Goal: Task Accomplishment & Management: Complete application form

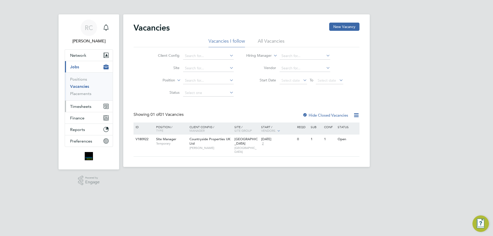
click at [82, 107] on span "Timesheets" at bounding box center [80, 106] width 21 height 5
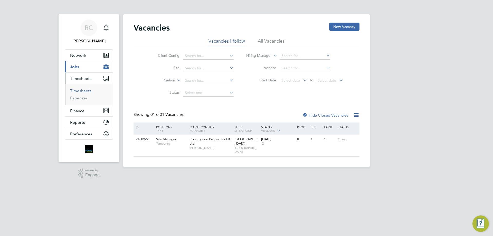
click at [82, 92] on link "Timesheets" at bounding box center [80, 90] width 21 height 5
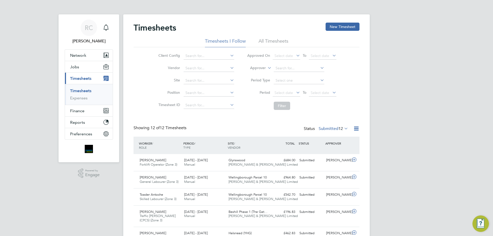
click at [274, 39] on li "All Timesheets" at bounding box center [274, 42] width 30 height 9
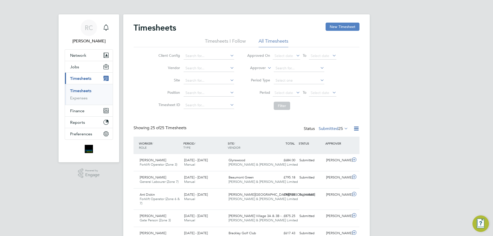
click at [333, 30] on button "New Timesheet" at bounding box center [343, 27] width 34 height 8
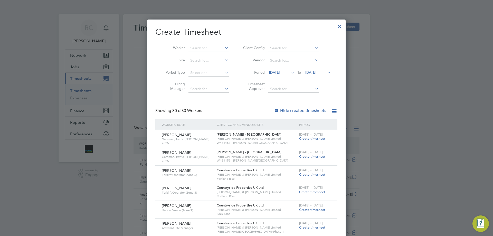
click at [314, 71] on span "18 Sep 2025" at bounding box center [310, 72] width 11 height 5
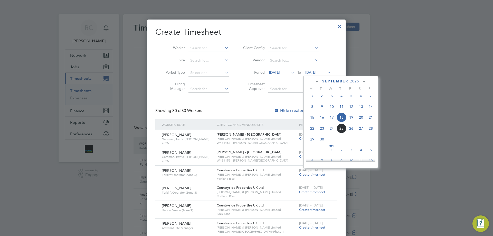
click at [374, 122] on span "21" at bounding box center [371, 118] width 10 height 10
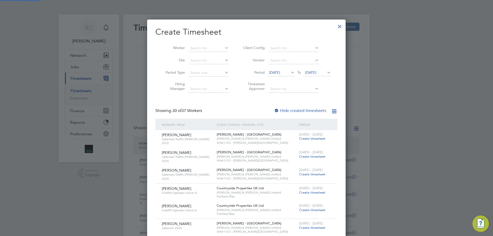
click at [279, 109] on div at bounding box center [276, 110] width 5 height 5
click at [199, 49] on input at bounding box center [209, 48] width 40 height 7
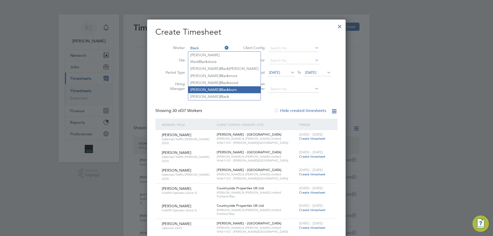
click at [220, 89] on b "Black" at bounding box center [224, 90] width 9 height 4
type input "Stuart Blackburn"
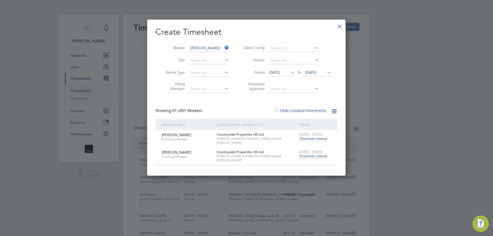
click at [314, 156] on span "Timesheet created" at bounding box center [313, 156] width 28 height 5
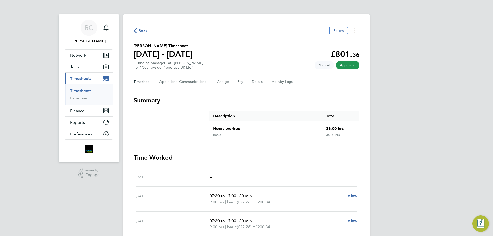
click at [84, 90] on link "Timesheets" at bounding box center [80, 90] width 21 height 5
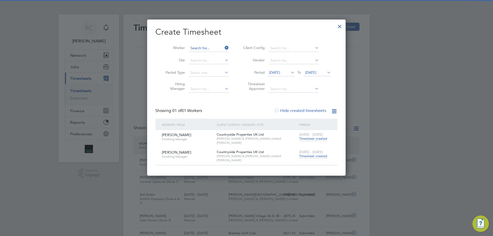
click at [208, 50] on input at bounding box center [209, 48] width 40 height 7
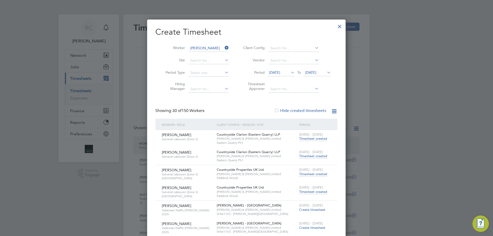
click at [206, 61] on li "Berg en De Klerk" at bounding box center [221, 62] width 67 height 7
type input "Bergen De Klerk"
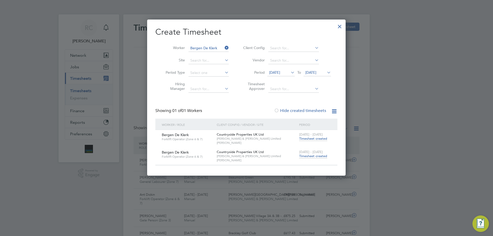
click at [322, 156] on span "Timesheet created" at bounding box center [313, 156] width 28 height 5
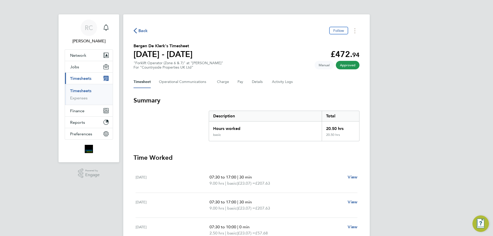
click at [77, 91] on link "Timesheets" at bounding box center [80, 90] width 21 height 5
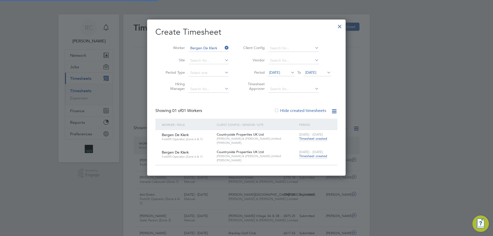
scroll to position [13, 45]
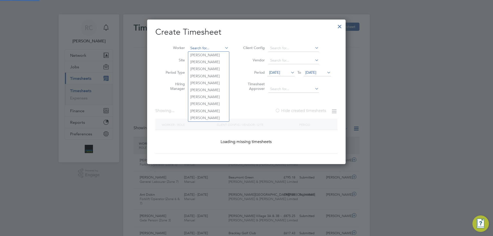
click at [198, 49] on input at bounding box center [209, 48] width 40 height 7
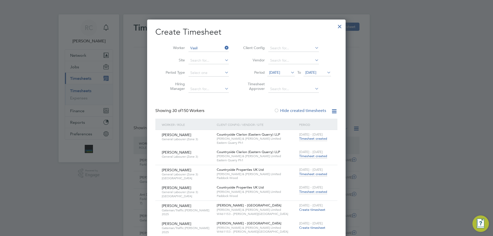
click at [200, 74] on li "Vasil e Grad" at bounding box center [210, 76] width 45 height 7
type input "Vasile Grad"
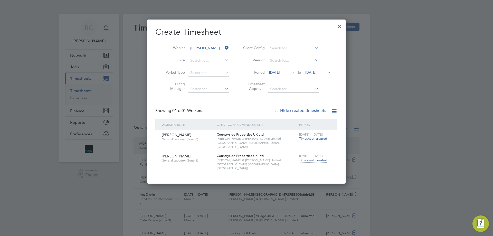
click at [323, 158] on span "Timesheet created" at bounding box center [313, 160] width 28 height 5
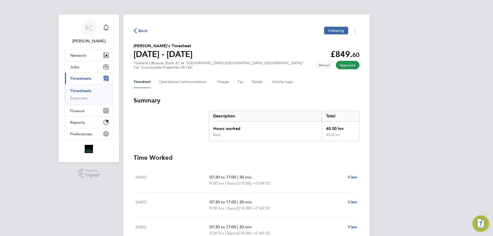
click at [84, 92] on link "Timesheets" at bounding box center [80, 90] width 21 height 5
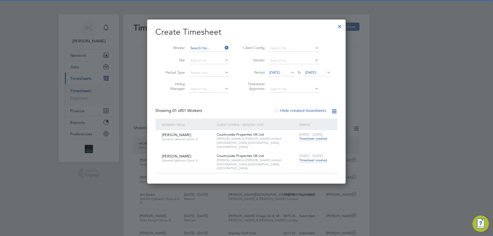
click at [211, 48] on input at bounding box center [209, 48] width 40 height 7
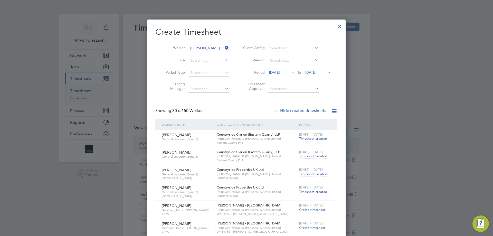
click at [202, 82] on b "Petre" at bounding box center [214, 83] width 30 height 4
type input "Iulian Petre"
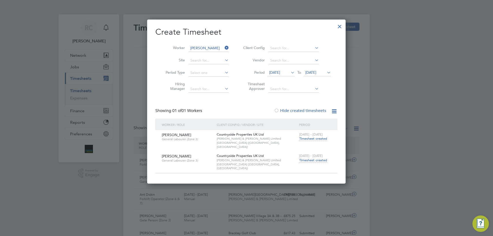
click at [312, 158] on span "Timesheet created" at bounding box center [313, 160] width 28 height 5
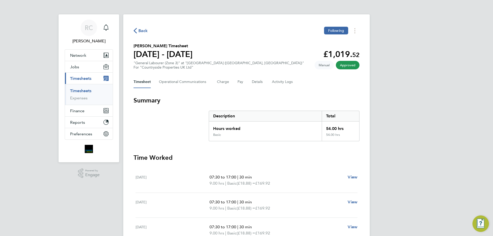
click at [85, 92] on link "Timesheets" at bounding box center [80, 90] width 21 height 5
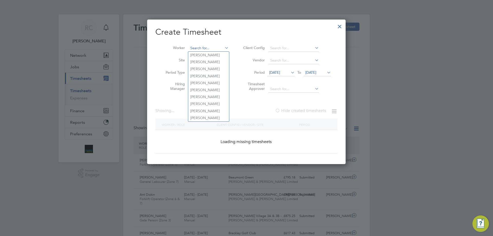
click at [202, 48] on input at bounding box center [209, 48] width 40 height 7
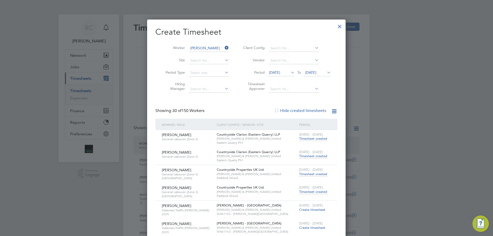
click at [205, 61] on li "Alexandra Rau" at bounding box center [219, 62] width 63 height 7
type input "Alexandra Rau"
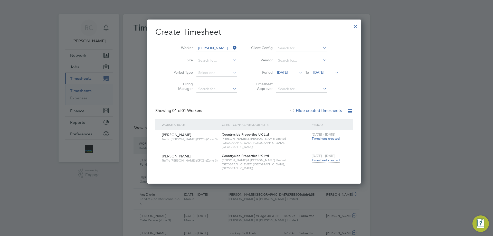
click at [318, 158] on span "Timesheet created" at bounding box center [326, 160] width 28 height 5
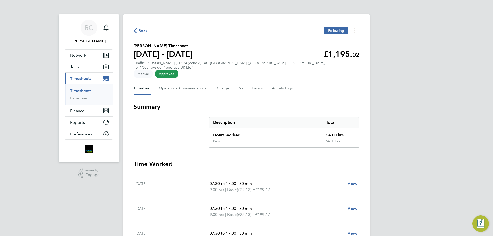
click at [87, 91] on link "Timesheets" at bounding box center [80, 90] width 21 height 5
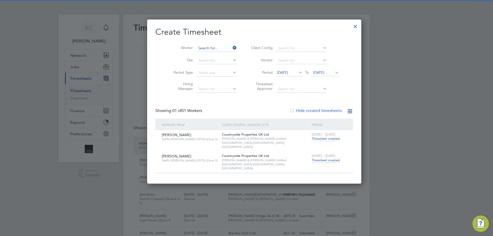
click at [198, 49] on input at bounding box center [217, 48] width 40 height 7
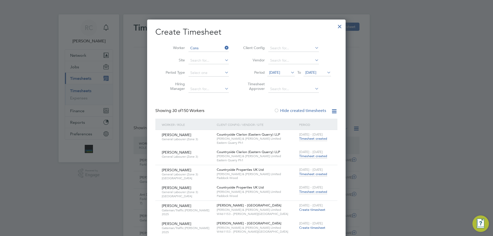
click at [202, 82] on b "Cons" at bounding box center [201, 83] width 8 height 4
type input "Iulia Constantin"
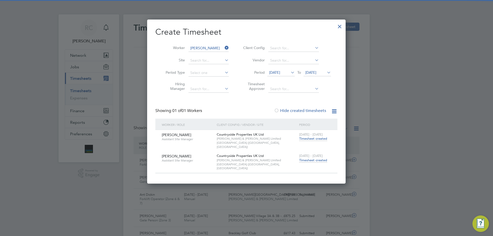
click at [321, 158] on span "Timesheet created" at bounding box center [313, 160] width 28 height 5
